Goal: Task Accomplishment & Management: Manage account settings

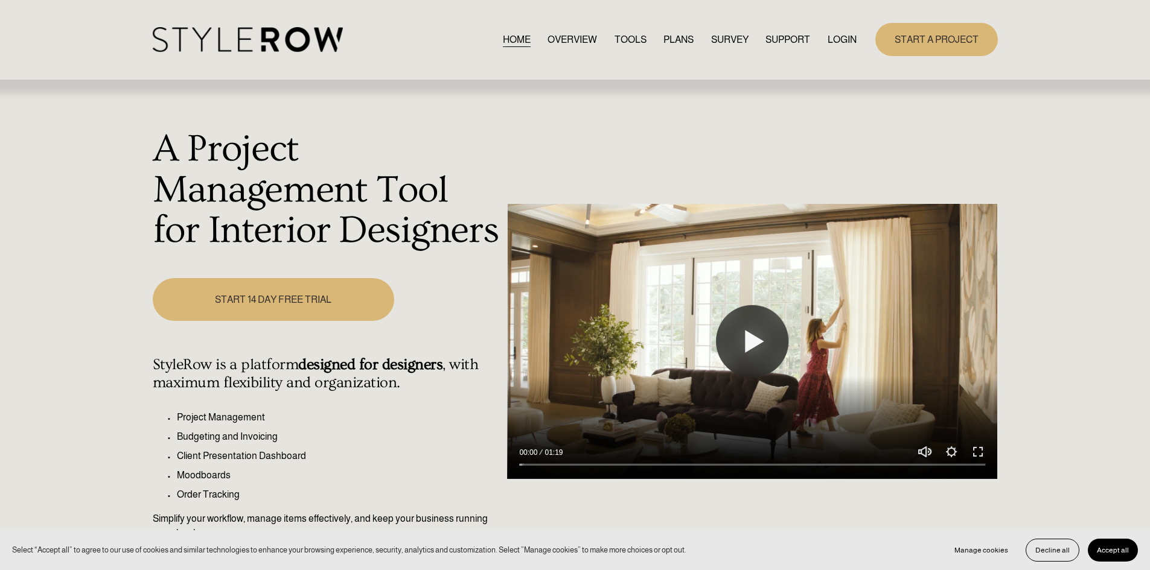
click at [840, 36] on link "LOGIN" at bounding box center [842, 39] width 29 height 16
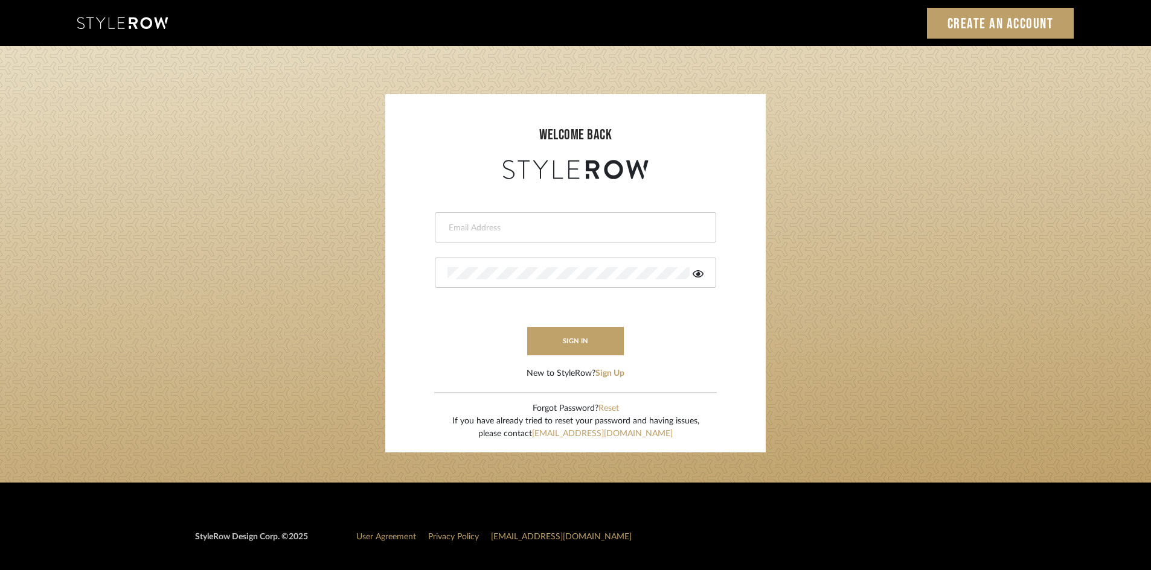
click at [493, 232] on input "email" at bounding box center [573, 228] width 253 height 12
type input "[PERSON_NAME][EMAIL_ADDRESS][DOMAIN_NAME]"
click at [551, 267] on div at bounding box center [575, 273] width 281 height 30
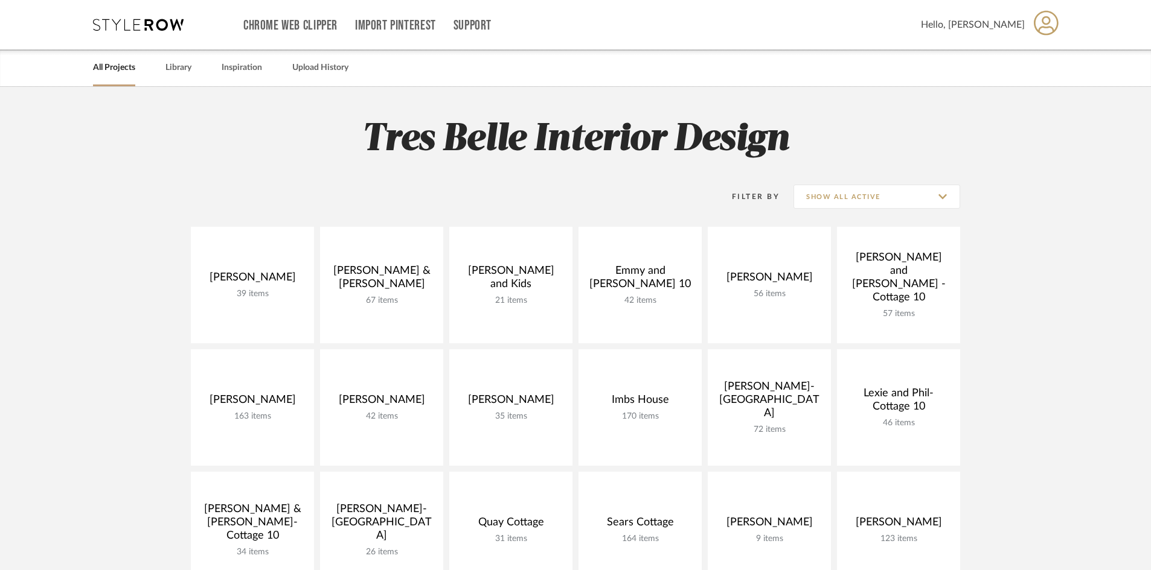
click at [1048, 25] on icon at bounding box center [1045, 22] width 25 height 25
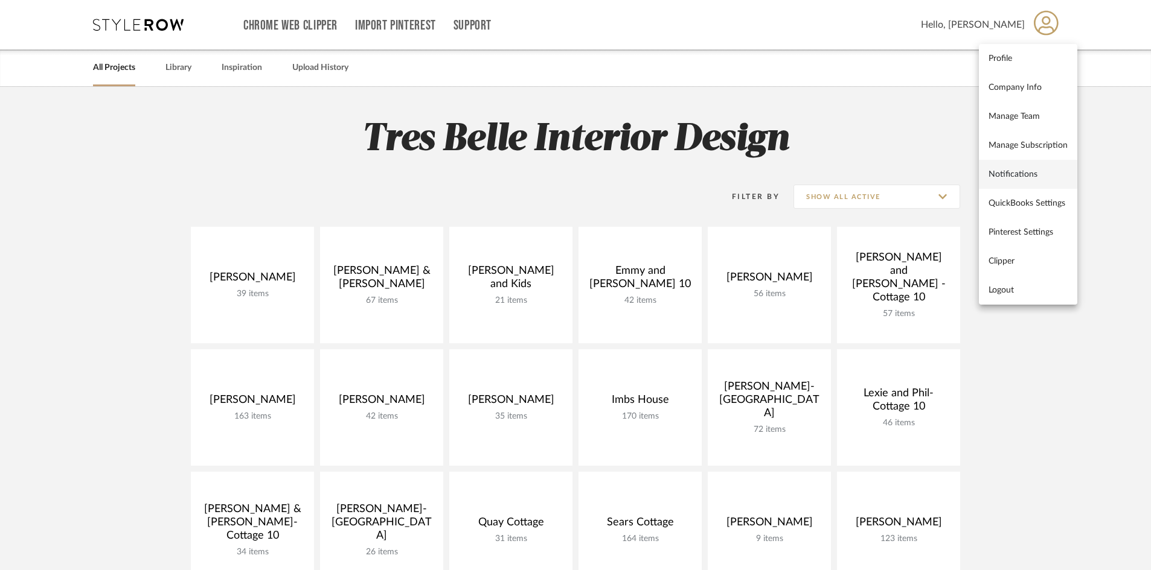
click at [1017, 176] on span "Notifications" at bounding box center [1027, 174] width 79 height 10
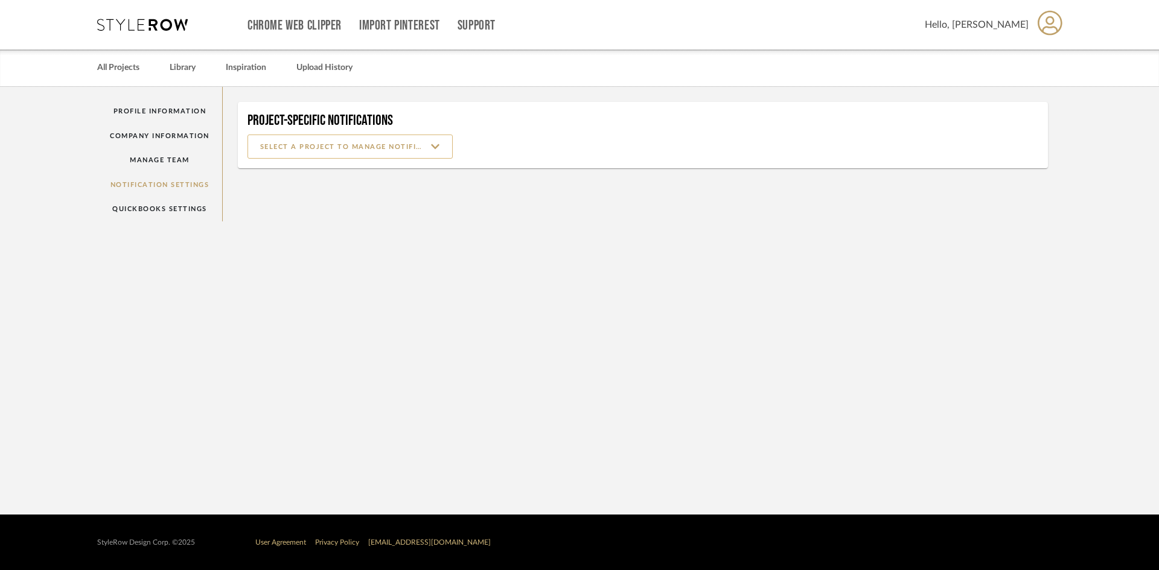
click at [436, 144] on input at bounding box center [349, 147] width 205 height 24
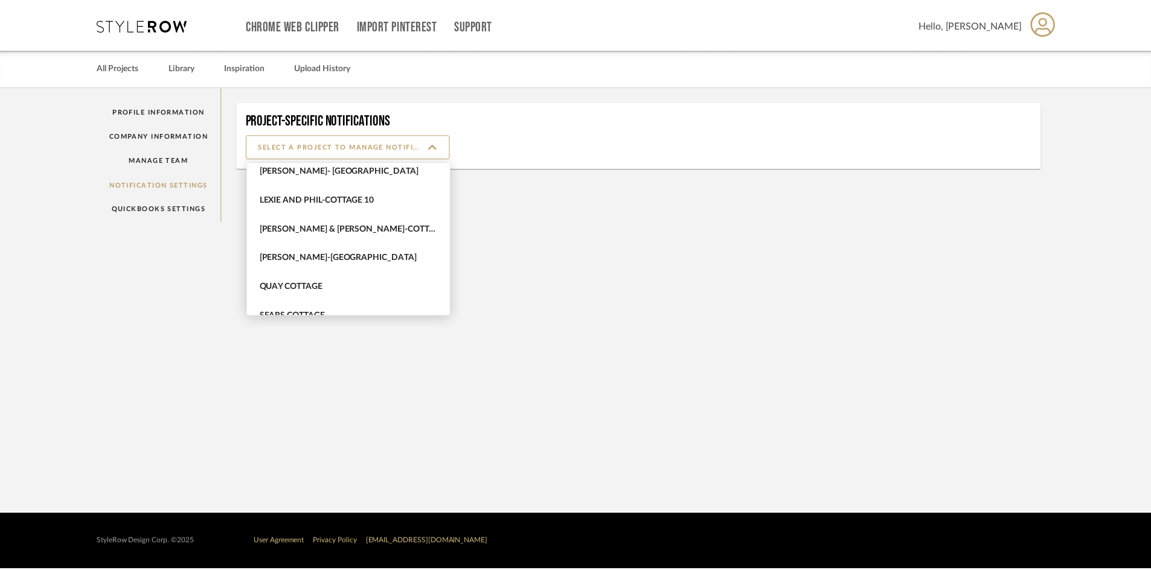
scroll to position [362, 0]
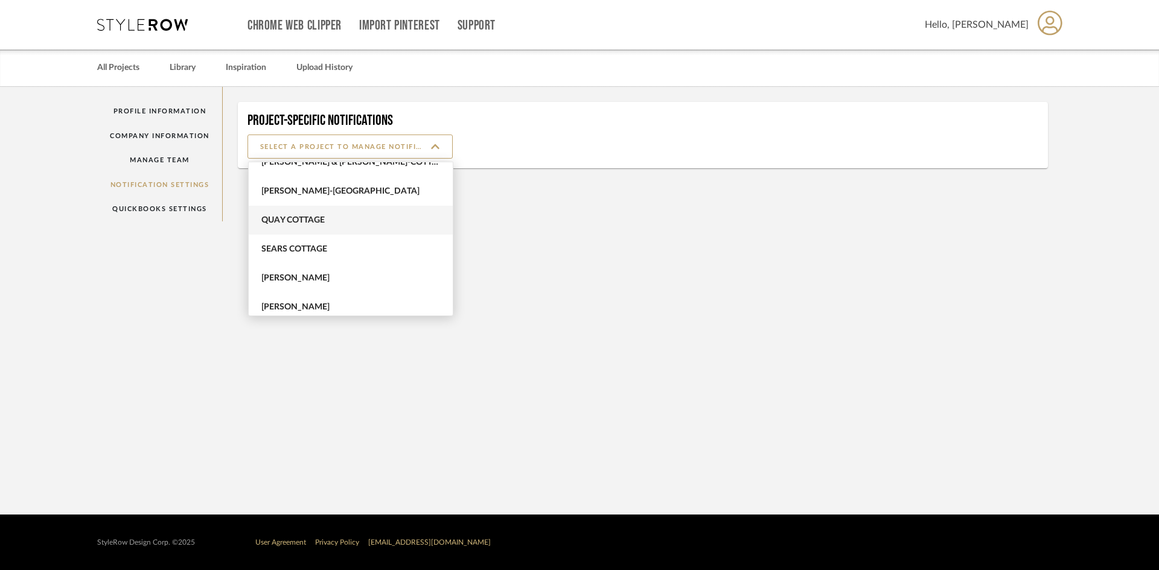
click at [323, 222] on span "Quay Cottage" at bounding box center [352, 221] width 182 height 10
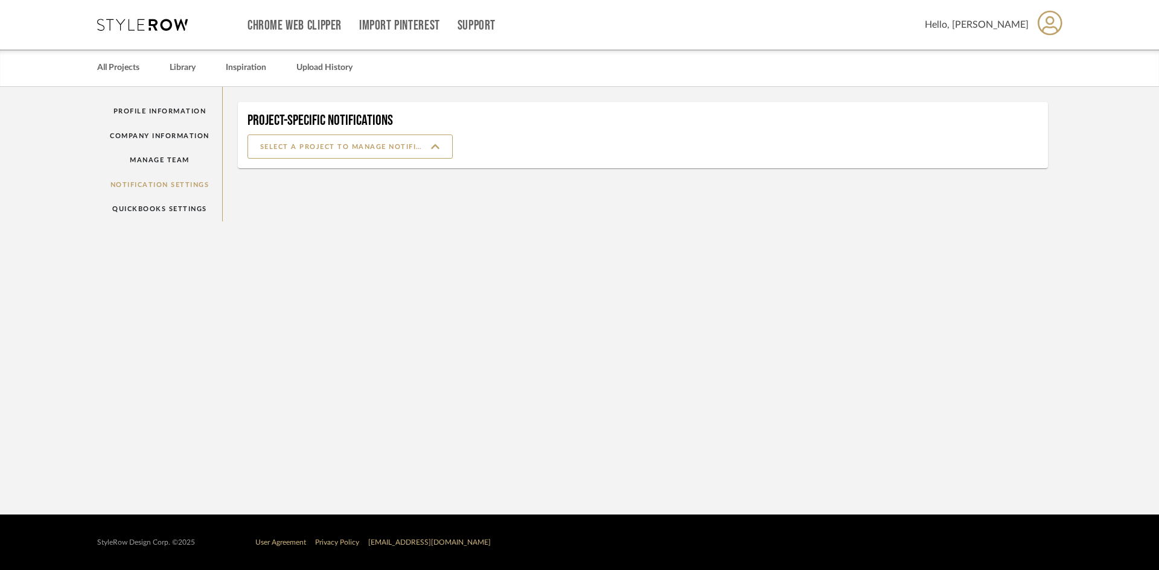
type input "Quay Cottage"
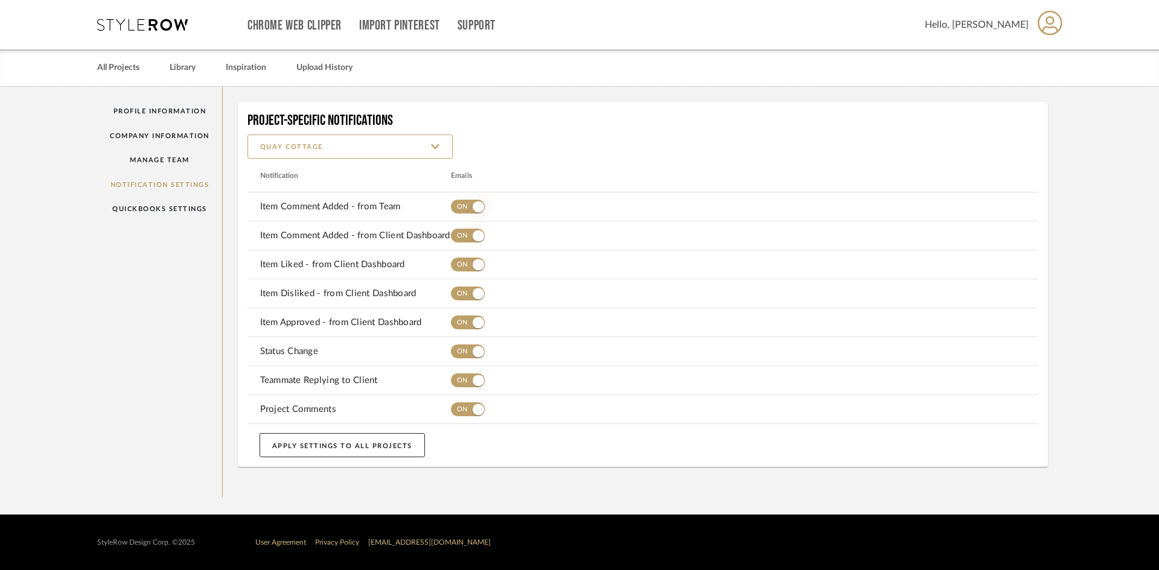
click at [463, 209] on span "button" at bounding box center [468, 207] width 34 height 14
click at [464, 235] on span "button" at bounding box center [468, 236] width 34 height 14
click at [461, 264] on span "button" at bounding box center [468, 265] width 34 height 14
click at [462, 292] on span "button" at bounding box center [468, 294] width 34 height 14
click at [462, 321] on span "button" at bounding box center [468, 323] width 34 height 14
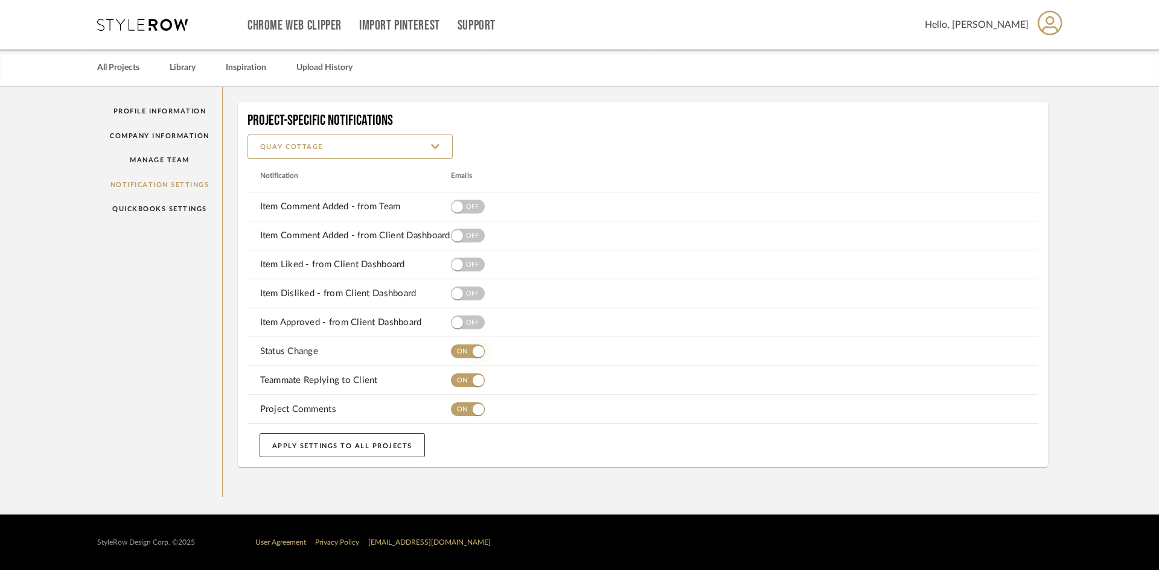
drag, startPoint x: 461, startPoint y: 346, endPoint x: 459, endPoint y: 362, distance: 15.8
click at [460, 348] on span "button" at bounding box center [468, 352] width 34 height 14
drag, startPoint x: 456, startPoint y: 375, endPoint x: 462, endPoint y: 392, distance: 17.2
click at [457, 377] on span "button" at bounding box center [468, 381] width 34 height 14
click at [460, 410] on span "button" at bounding box center [468, 410] width 34 height 14
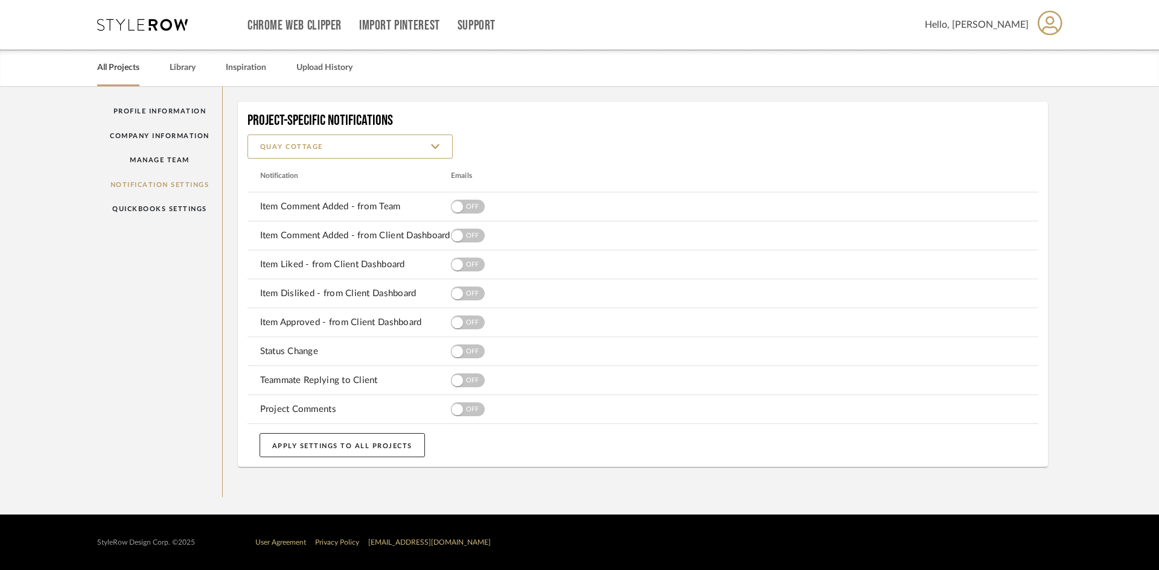
click at [113, 65] on link "All Projects" at bounding box center [118, 68] width 42 height 16
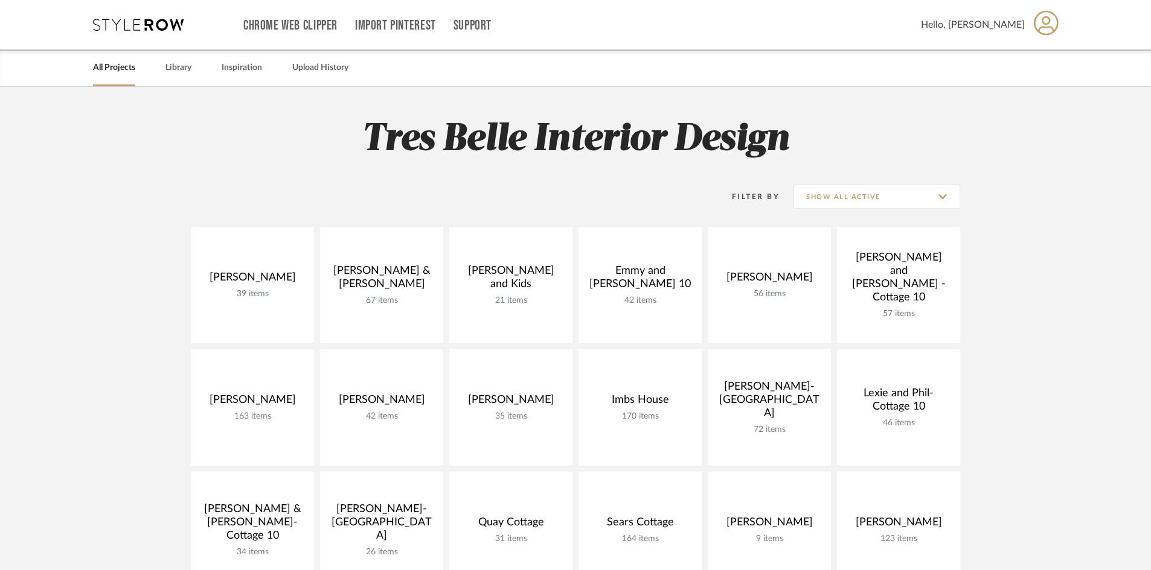
click at [120, 66] on link "All Projects" at bounding box center [114, 68] width 42 height 16
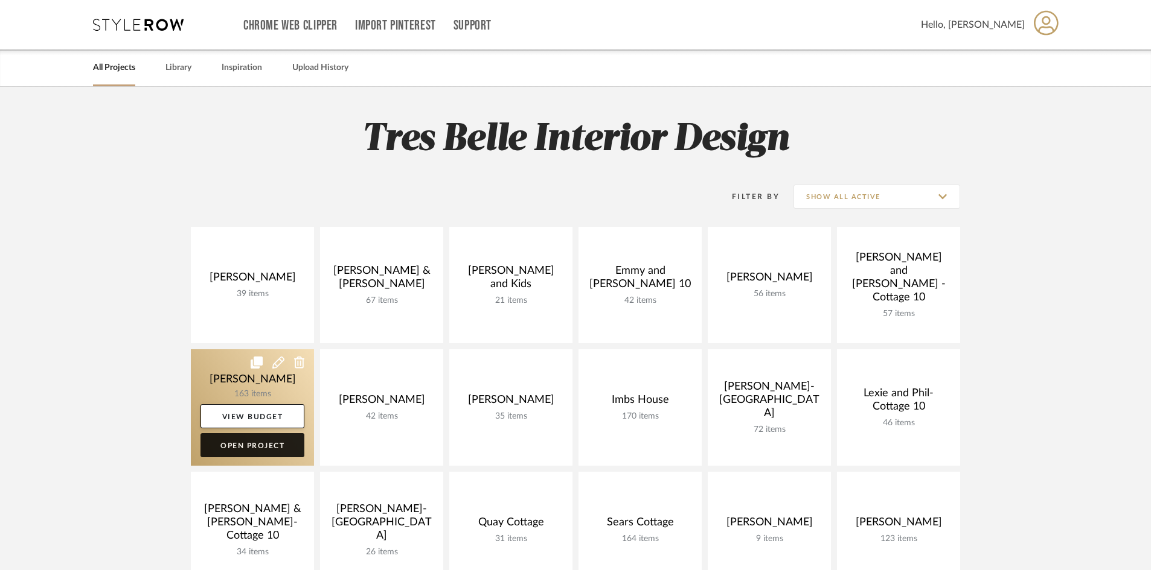
click at [255, 444] on link "Open Project" at bounding box center [252, 445] width 104 height 24
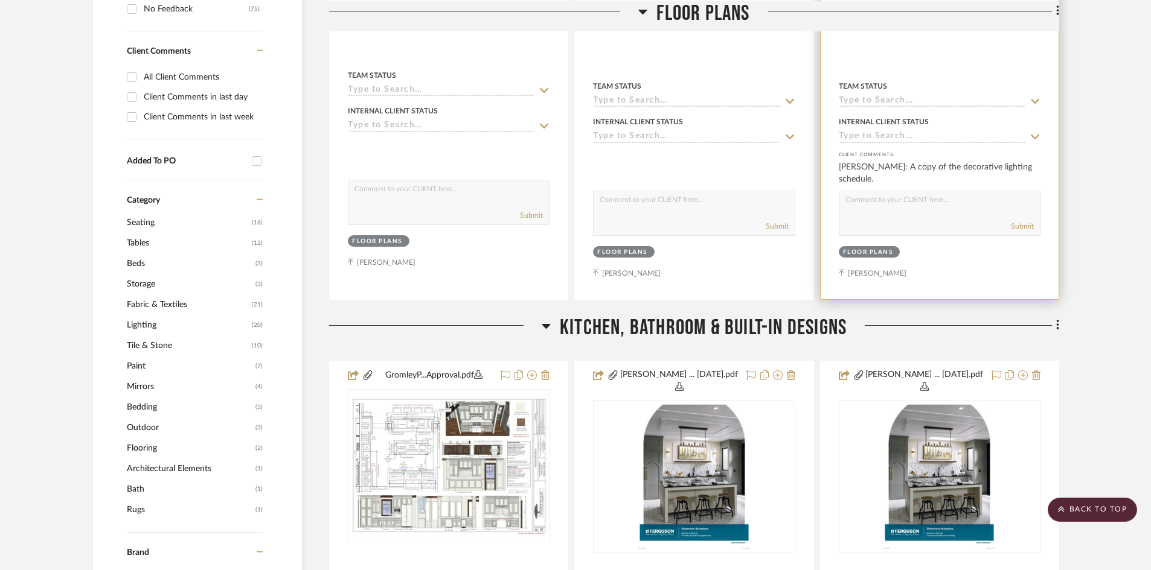
scroll to position [724, 0]
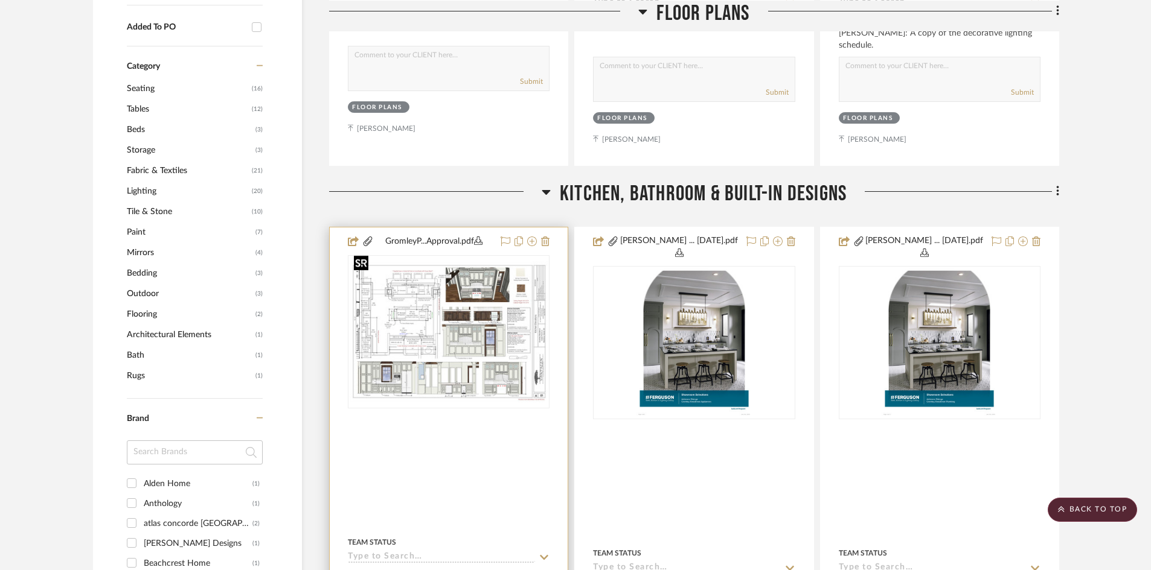
click at [437, 350] on img "0" at bounding box center [448, 331] width 199 height 141
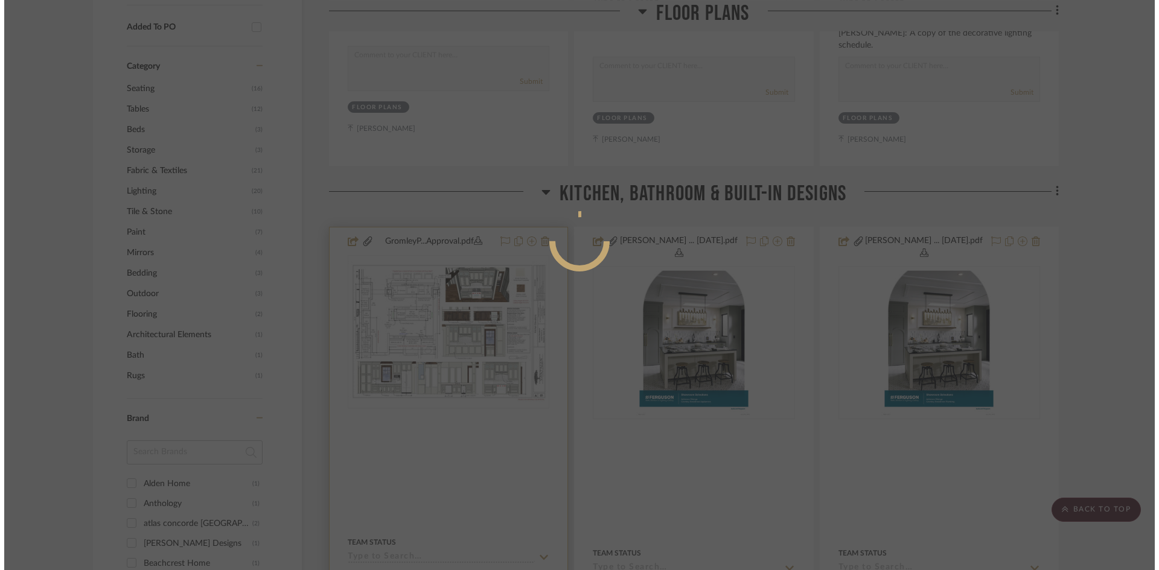
scroll to position [0, 0]
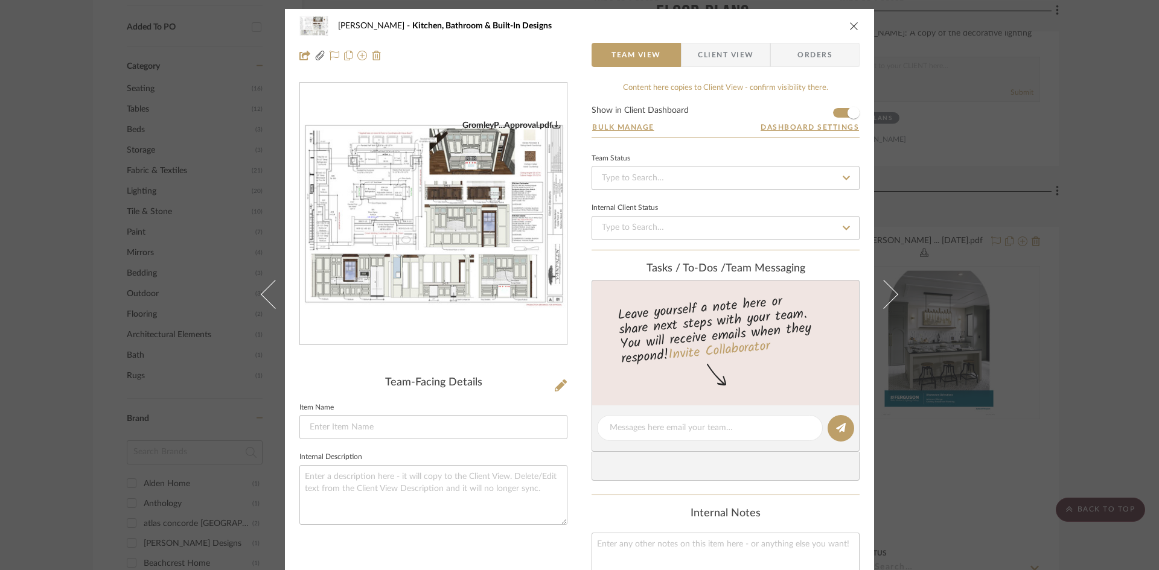
click at [440, 237] on img "0" at bounding box center [433, 214] width 267 height 188
click at [851, 24] on icon "close" at bounding box center [854, 26] width 10 height 10
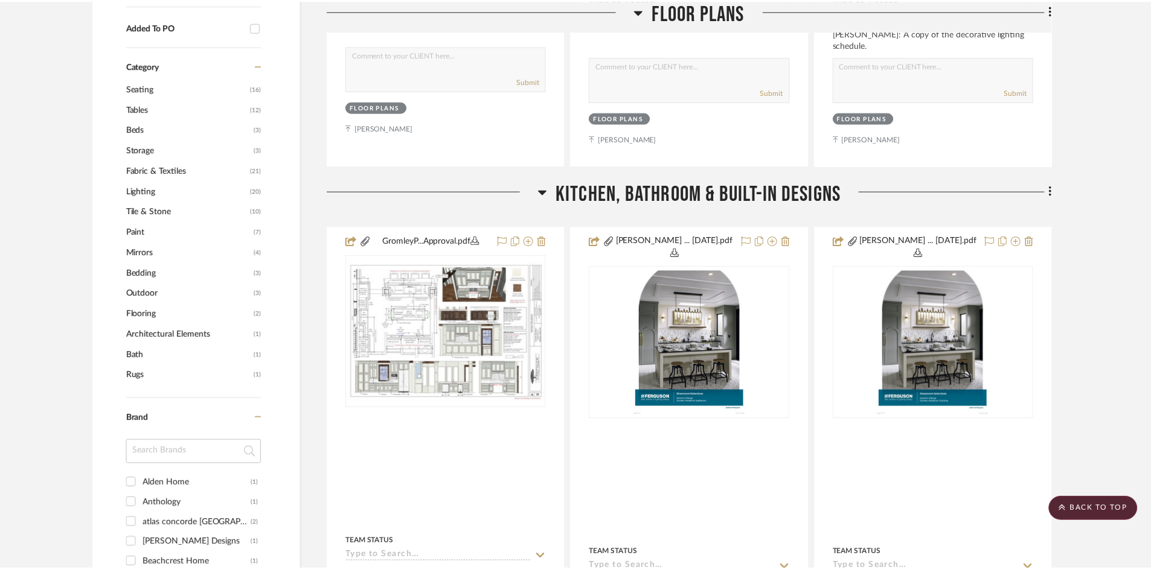
scroll to position [724, 0]
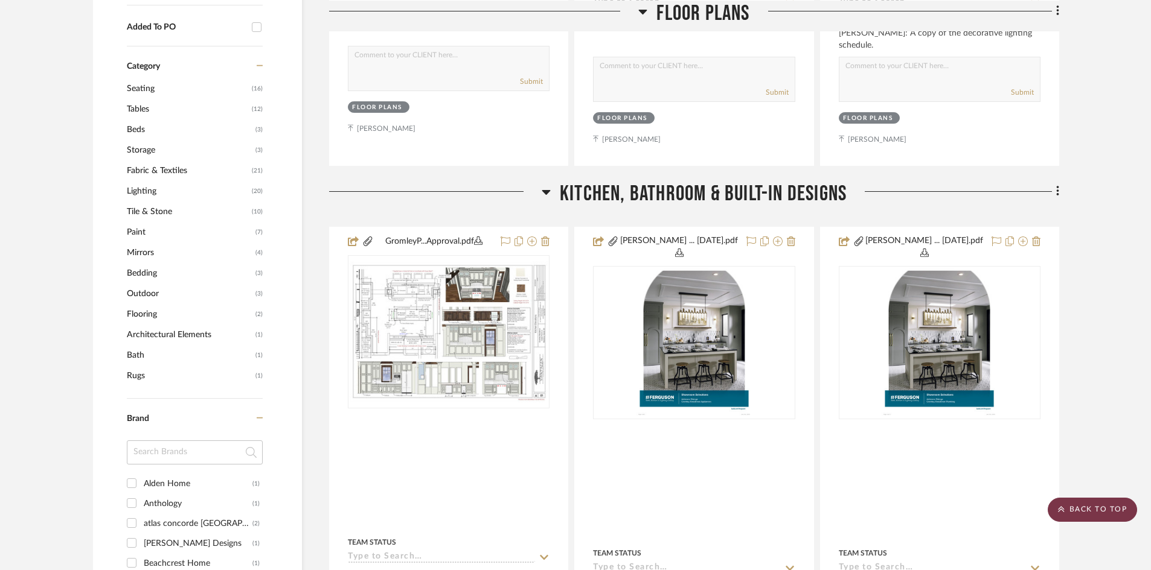
click at [1091, 511] on scroll-to-top-button "BACK TO TOP" at bounding box center [1091, 510] width 89 height 24
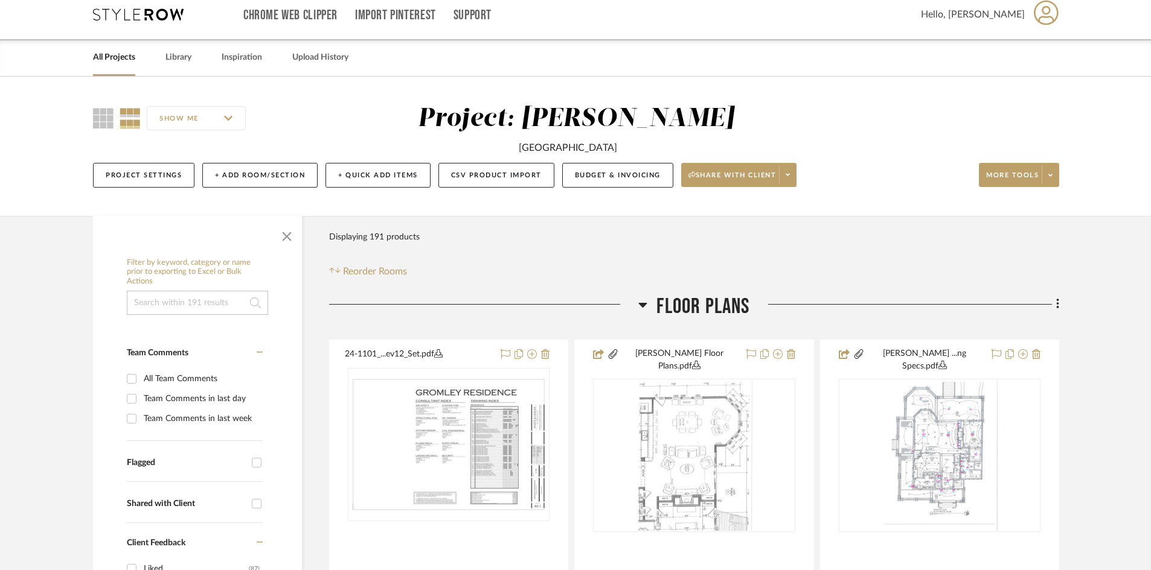
scroll to position [0, 0]
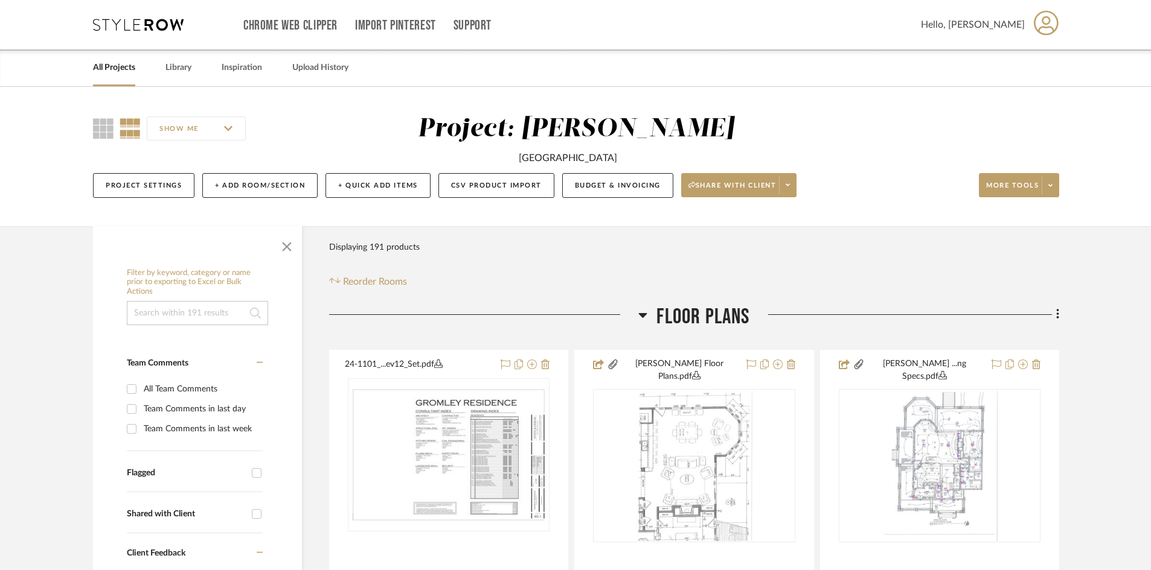
click at [125, 65] on link "All Projects" at bounding box center [114, 68] width 42 height 16
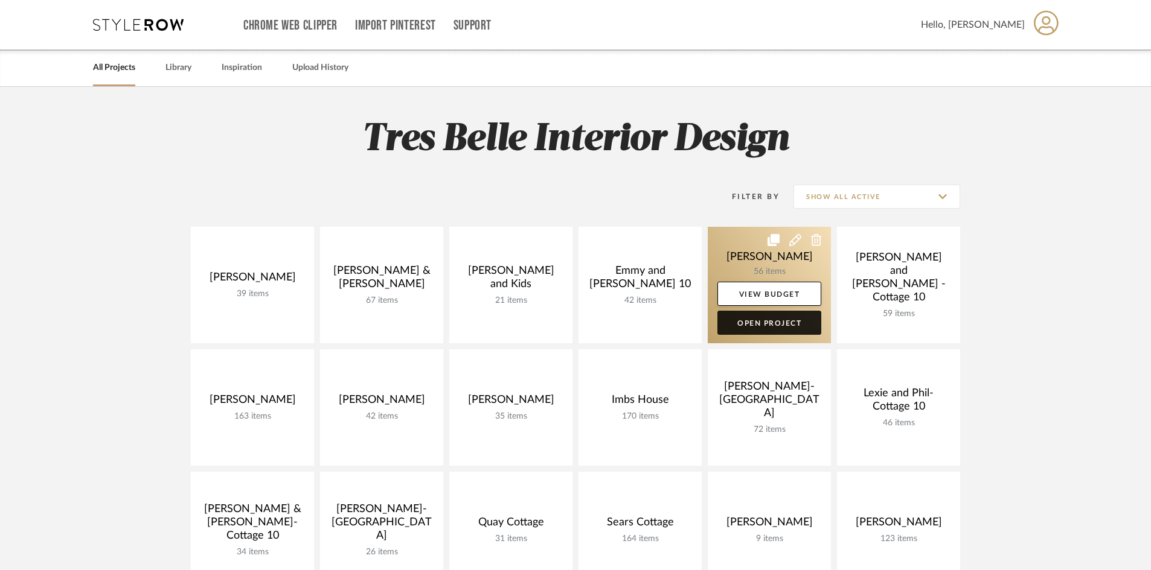
click at [758, 322] on link "Open Project" at bounding box center [769, 323] width 104 height 24
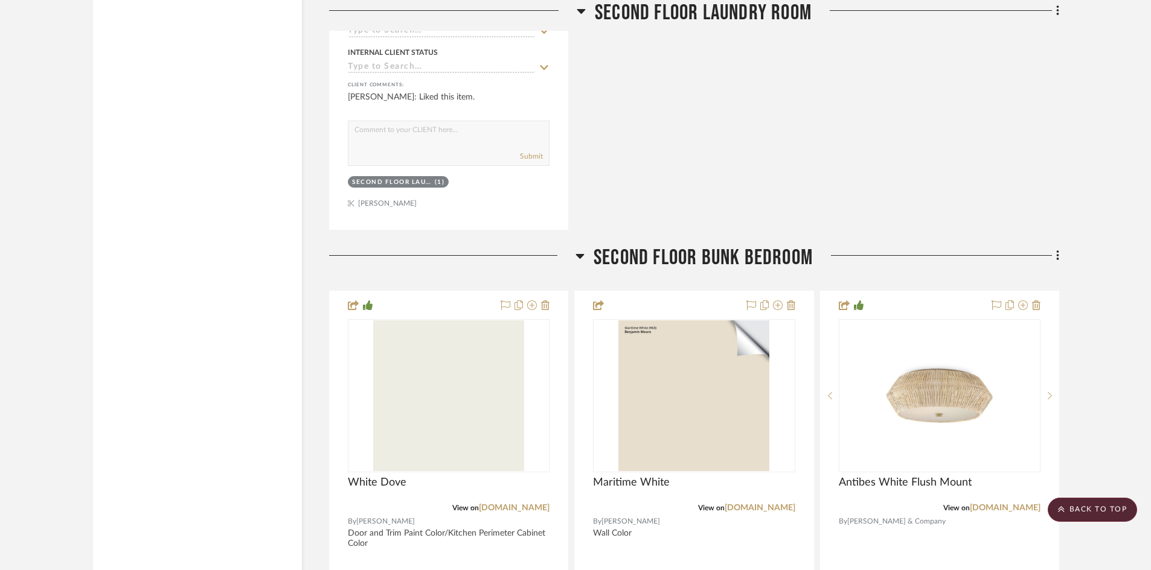
scroll to position [15634, 0]
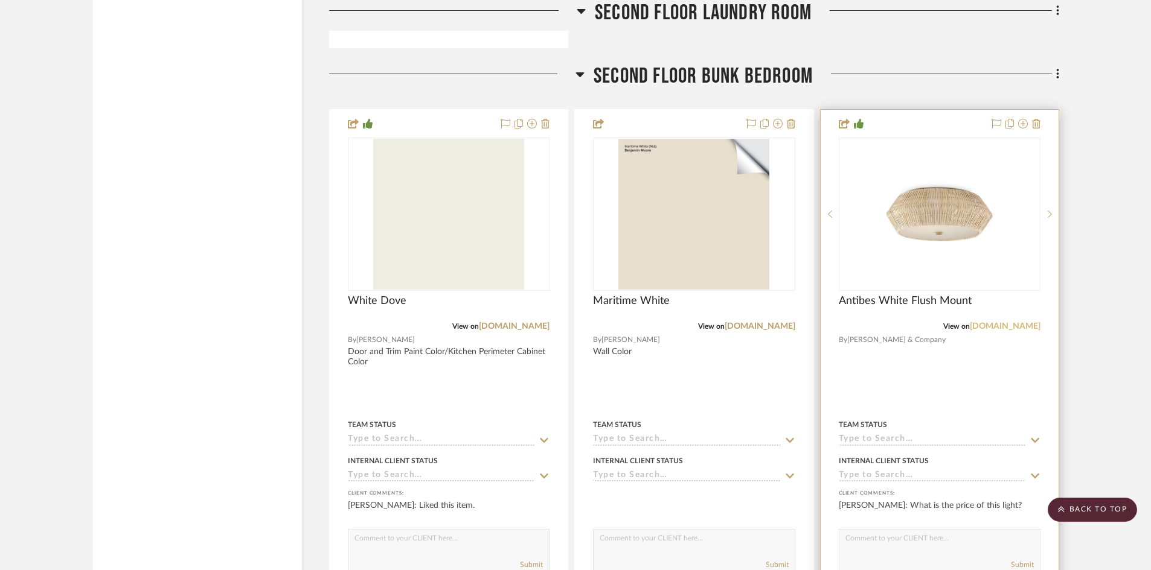
click at [980, 322] on link "curreyandcompany.com" at bounding box center [1004, 326] width 71 height 8
click at [956, 216] on img "0" at bounding box center [939, 214] width 121 height 151
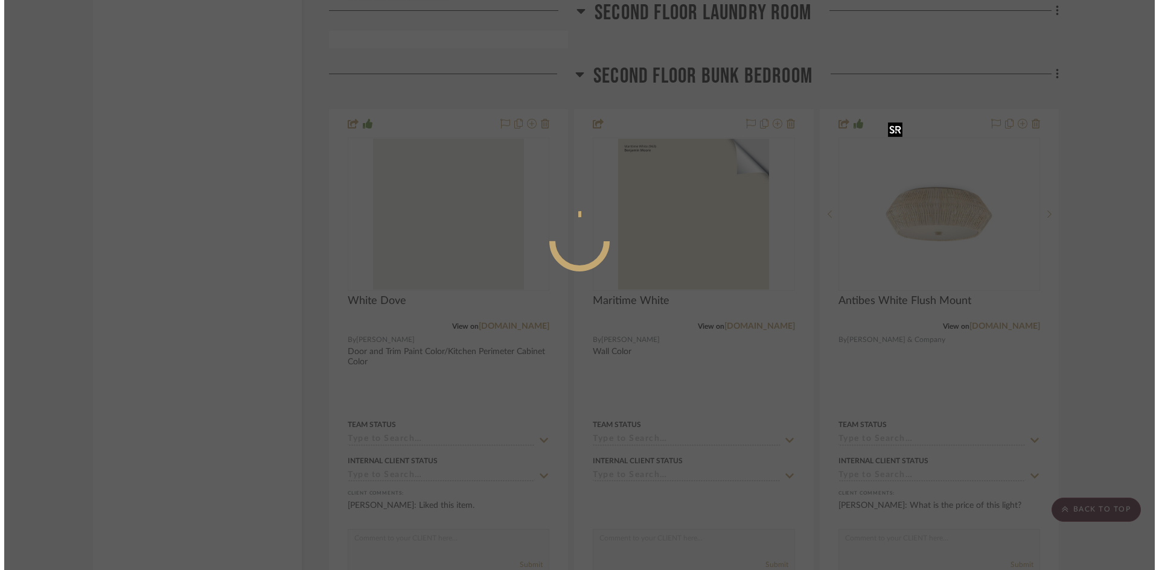
scroll to position [0, 0]
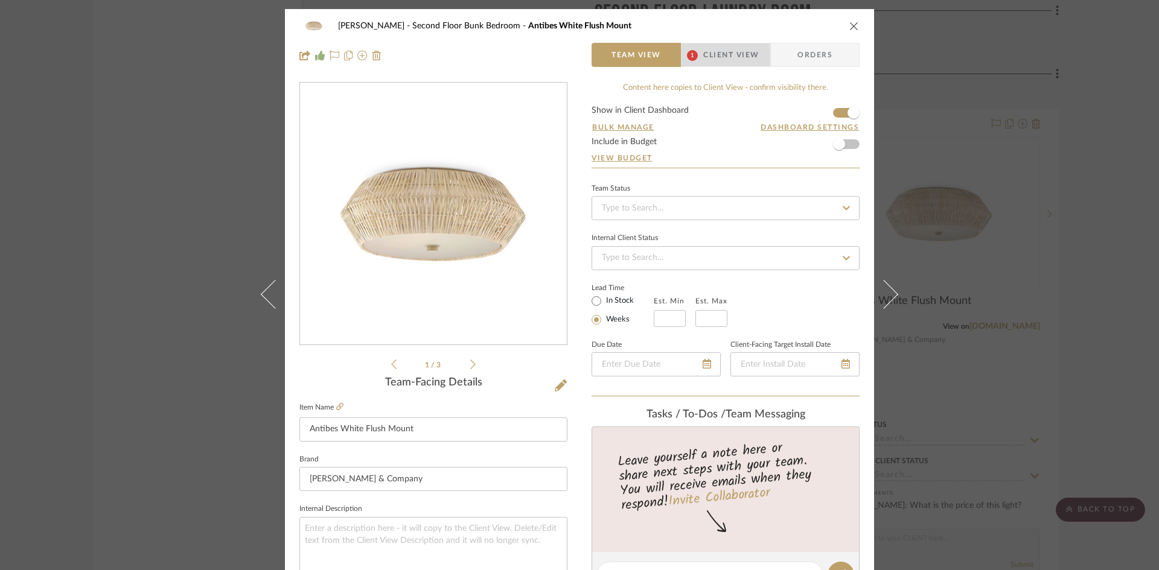
click at [723, 52] on span "Client View" at bounding box center [731, 55] width 56 height 24
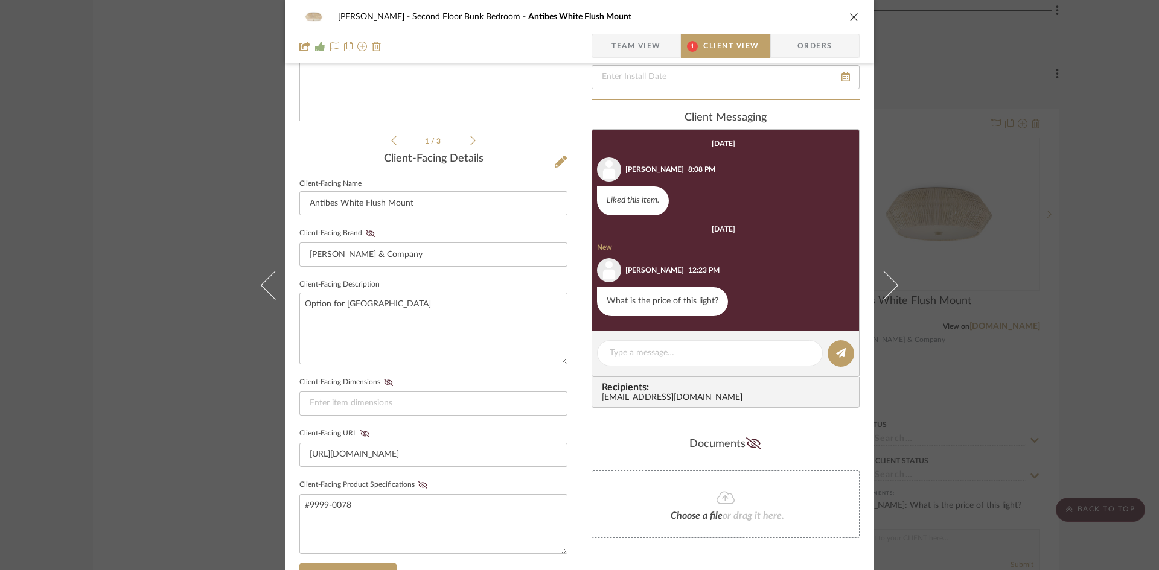
scroll to position [302, 0]
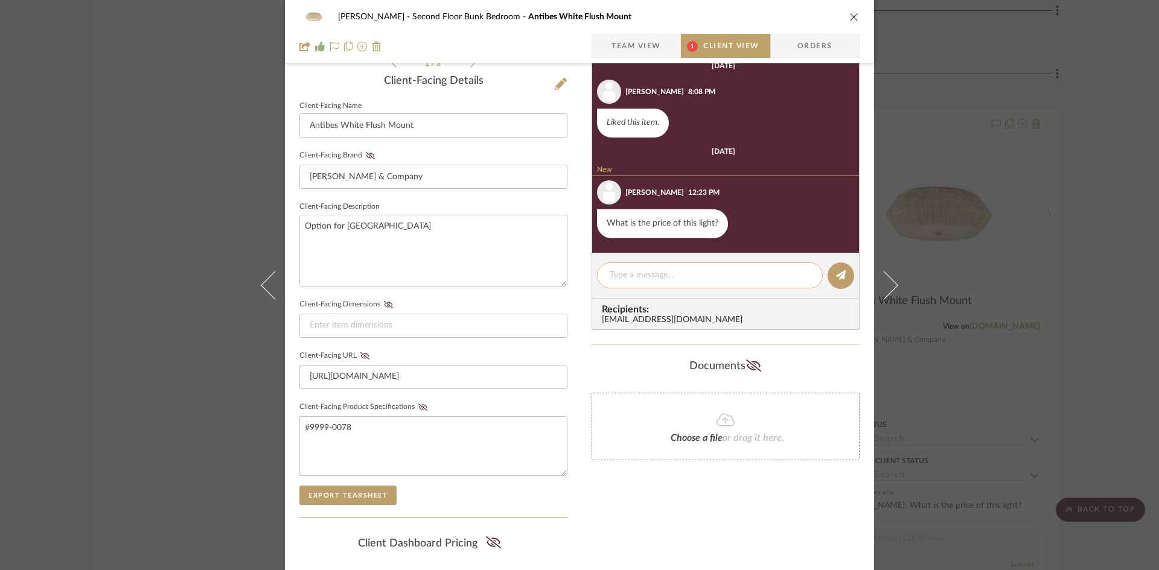
click at [719, 270] on textarea at bounding box center [710, 275] width 200 height 13
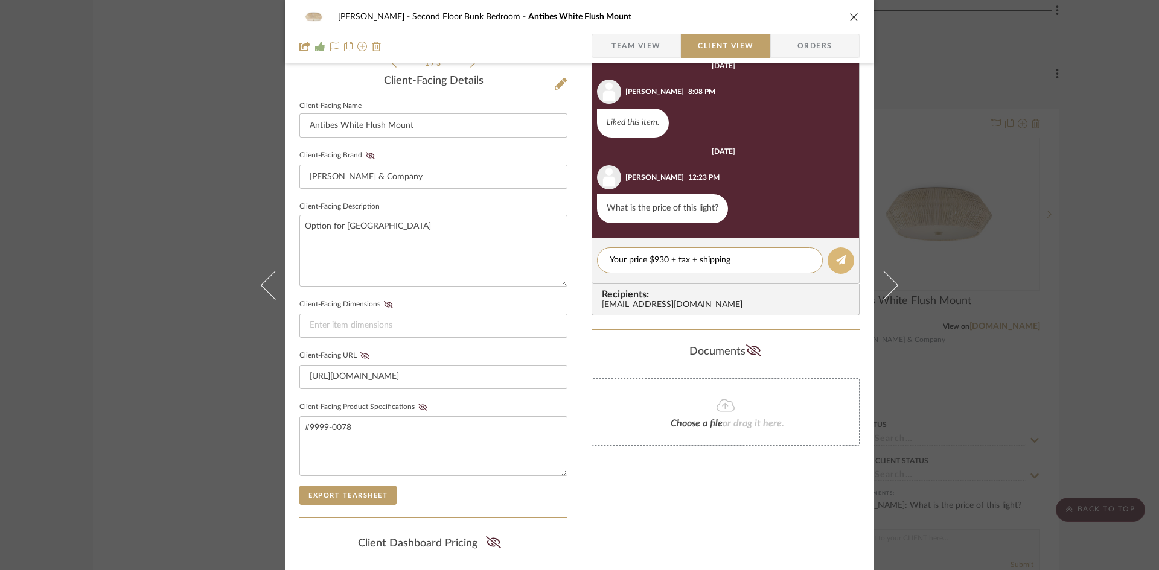
type textarea "Your price $930 + tax + shipping"
click at [836, 261] on icon at bounding box center [841, 260] width 10 height 10
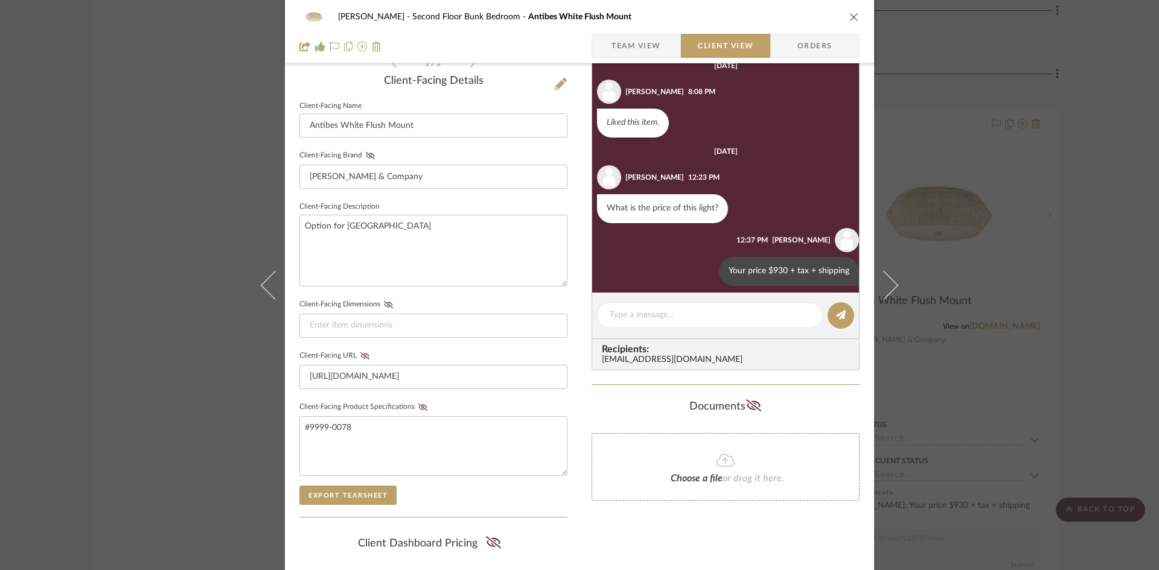
click at [851, 15] on icon "close" at bounding box center [854, 17] width 10 height 10
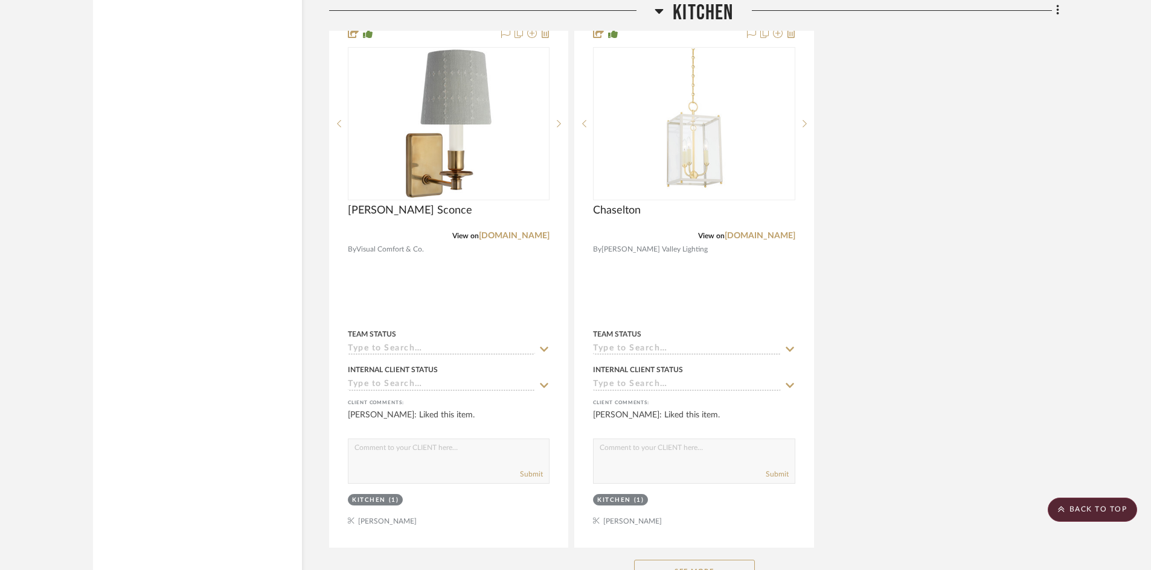
scroll to position [8632, 0]
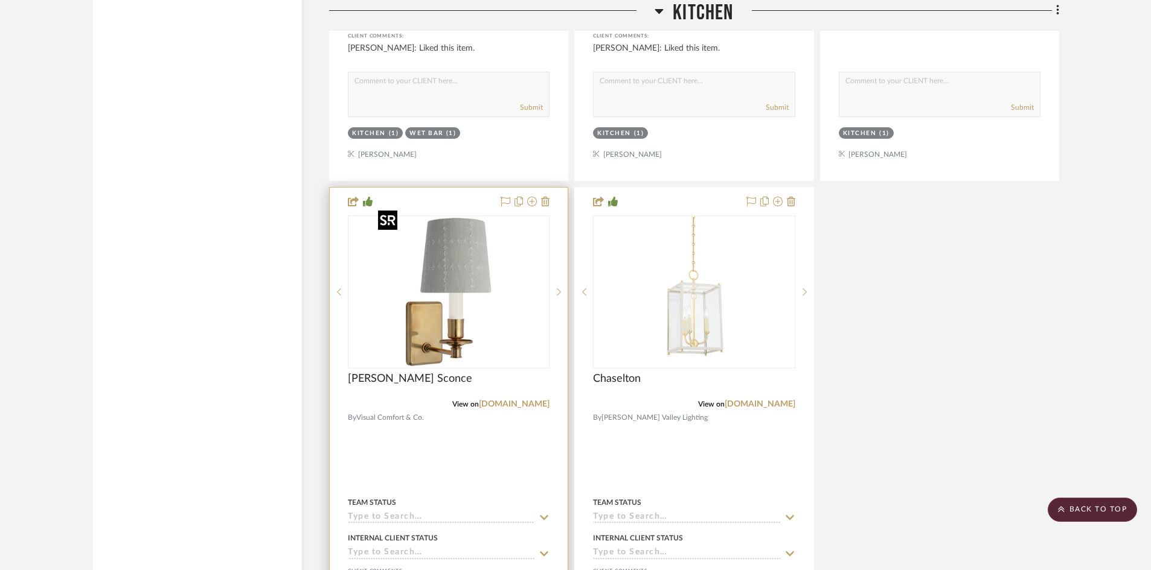
click at [496, 308] on img "0" at bounding box center [448, 292] width 151 height 151
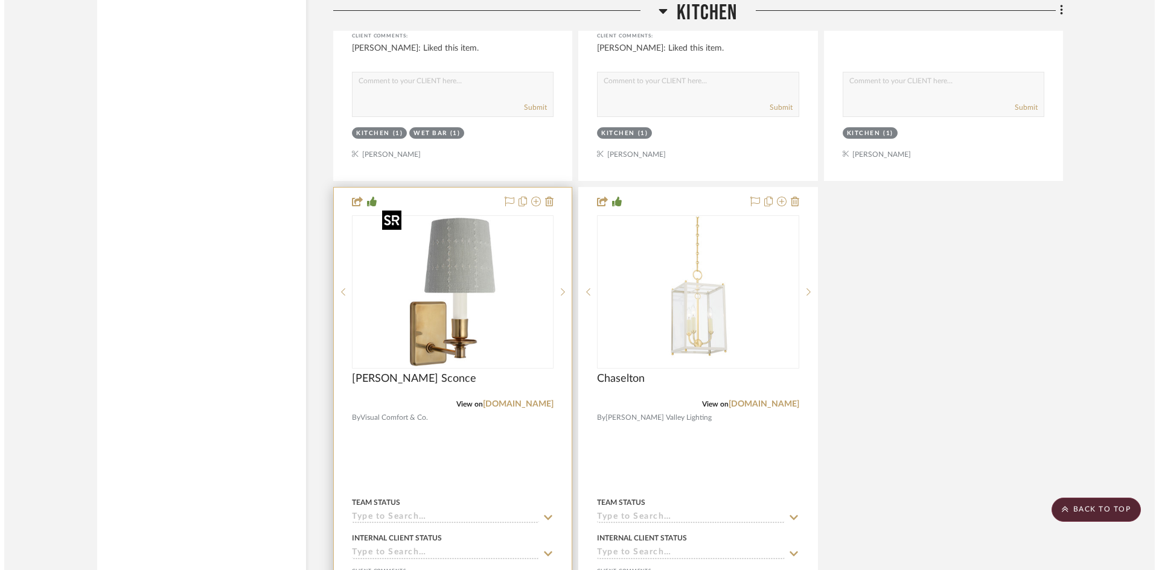
scroll to position [0, 0]
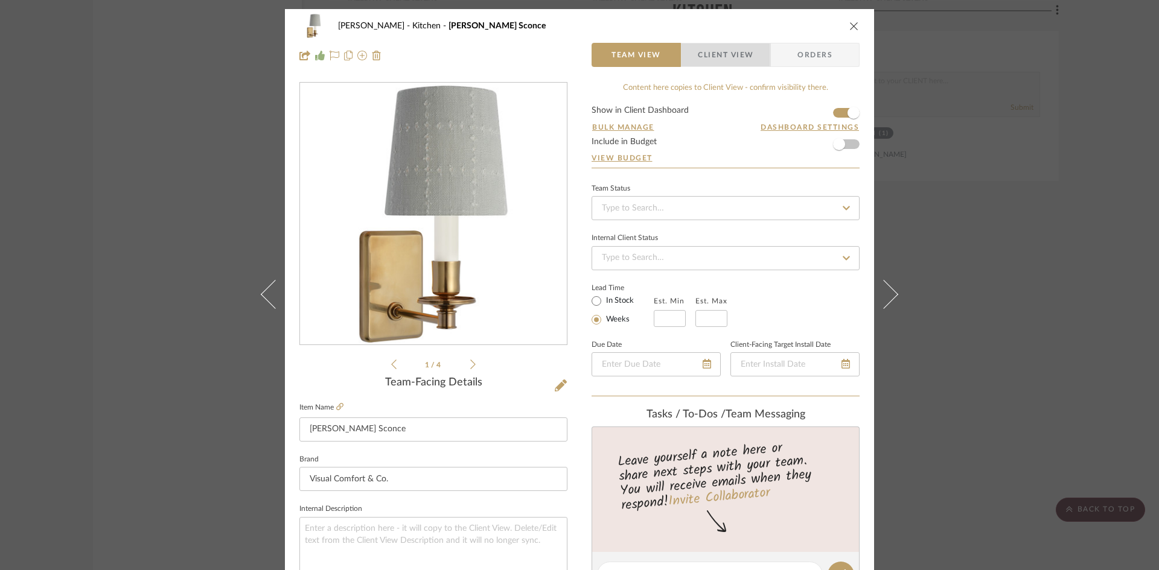
click at [727, 48] on span "Client View" at bounding box center [726, 55] width 56 height 24
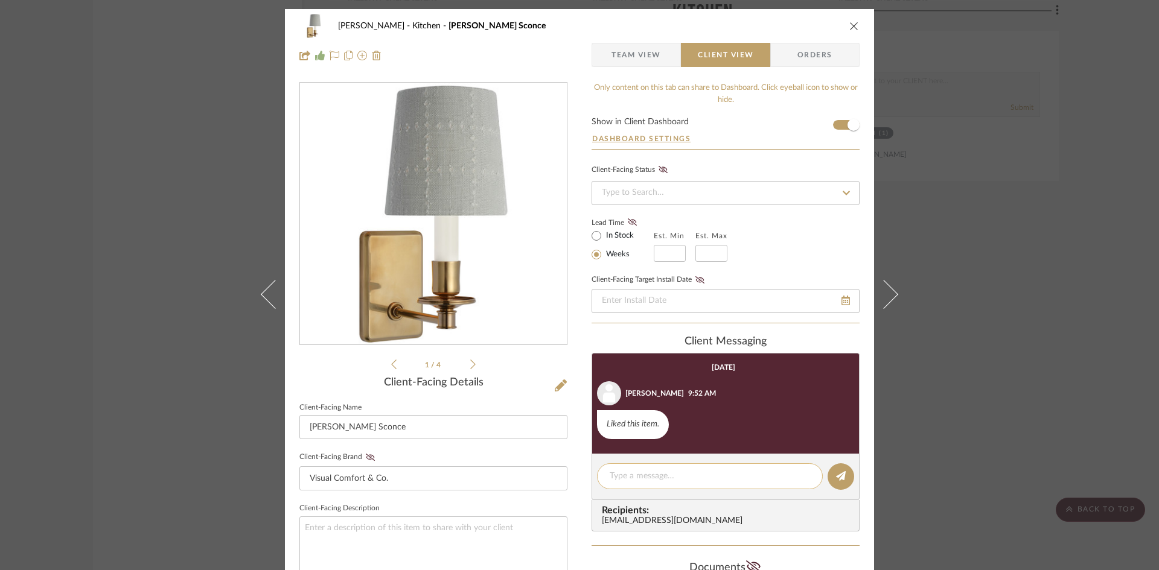
click at [709, 473] on textarea at bounding box center [710, 476] width 200 height 13
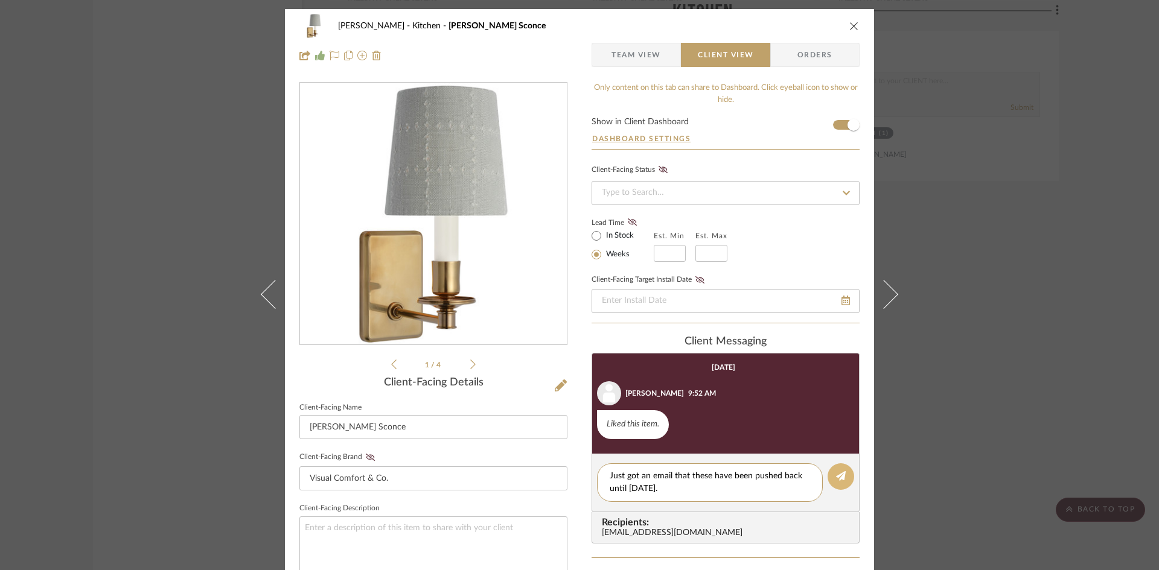
type textarea "Just got an email that these have been pushed back until 1/24/26."
click at [839, 478] on icon at bounding box center [841, 476] width 10 height 10
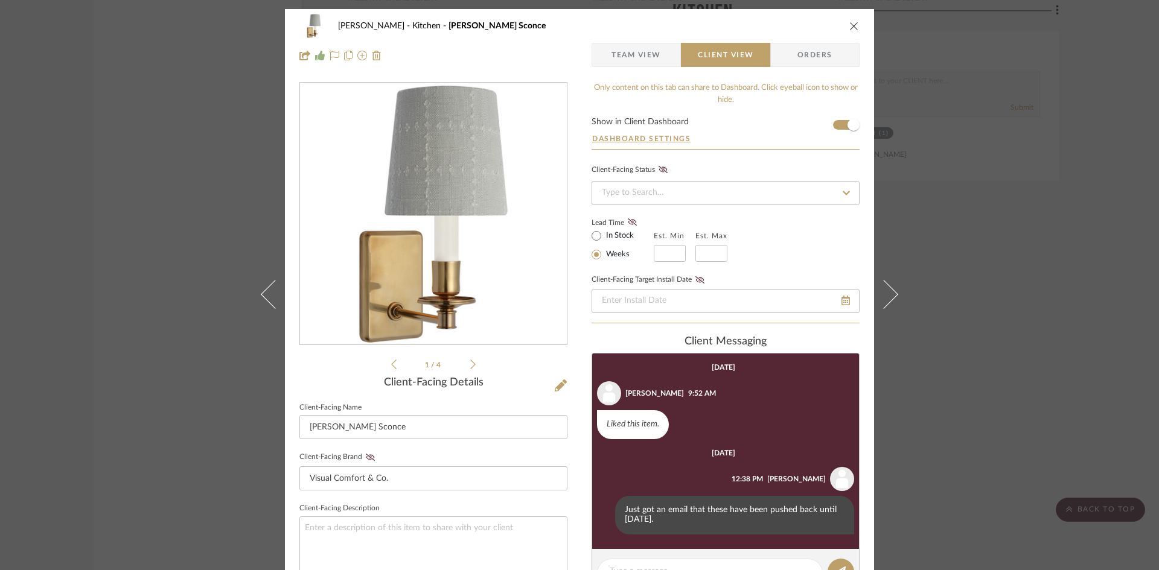
click at [850, 27] on icon "close" at bounding box center [854, 26] width 10 height 10
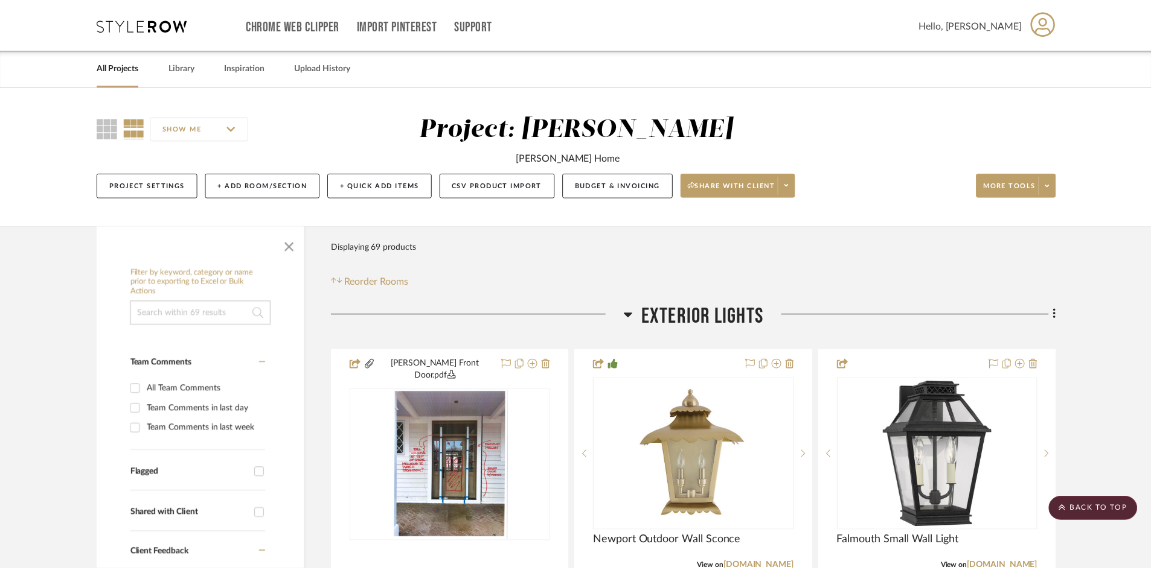
scroll to position [8632, 0]
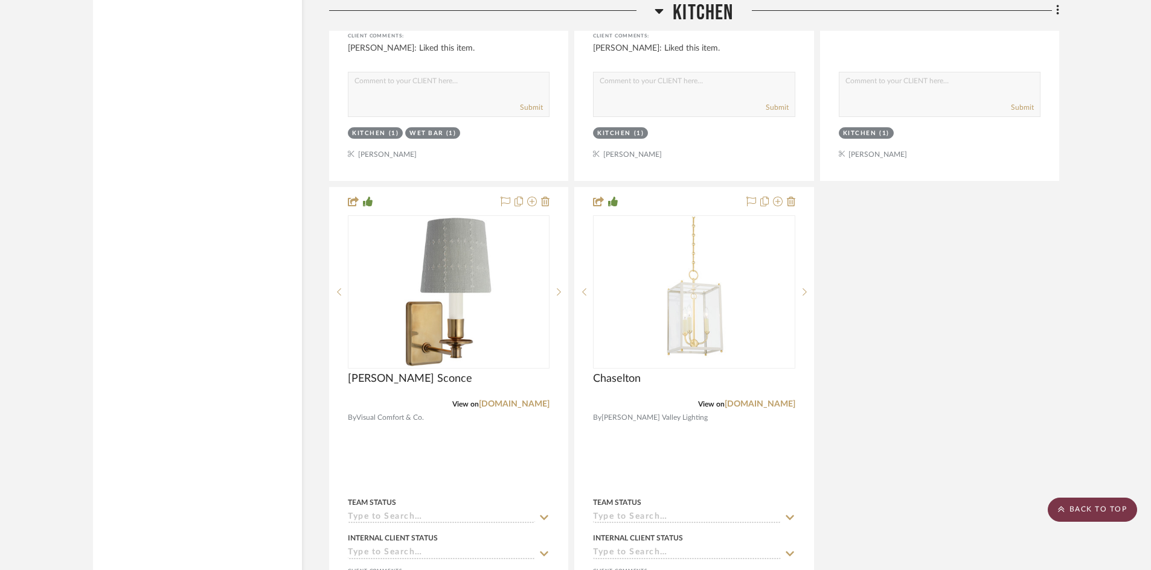
click at [1085, 511] on scroll-to-top-button "BACK TO TOP" at bounding box center [1091, 510] width 89 height 24
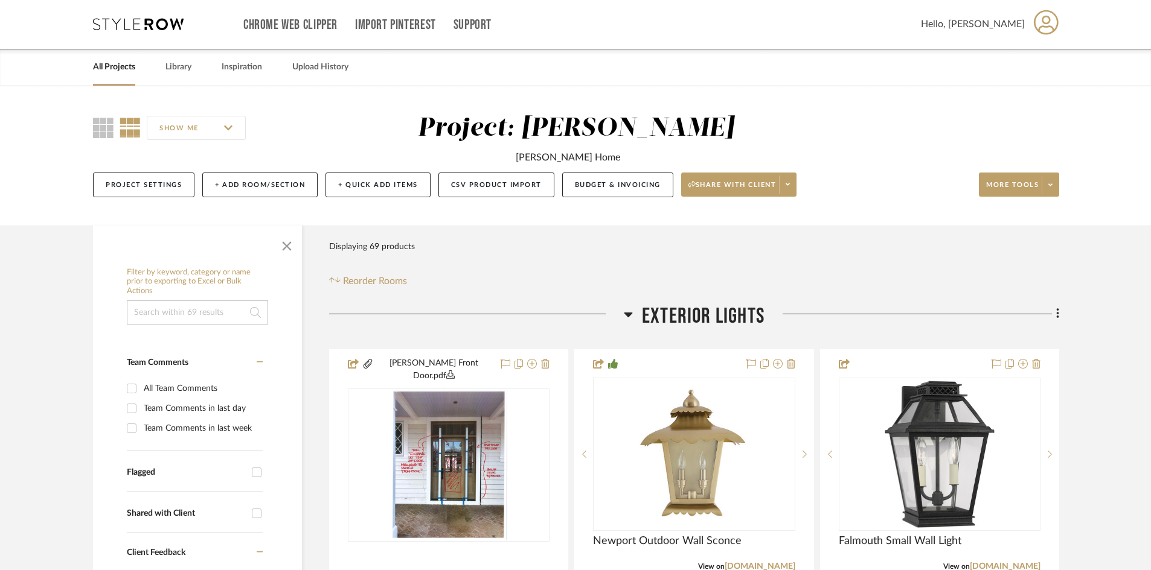
scroll to position [0, 0]
click at [109, 69] on link "All Projects" at bounding box center [114, 68] width 42 height 16
